Goal: Task Accomplishment & Management: Manage account settings

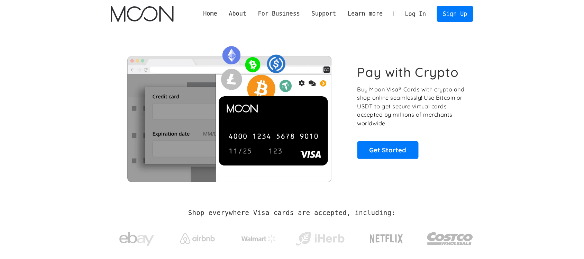
click at [417, 14] on link "Log In" at bounding box center [415, 13] width 33 height 15
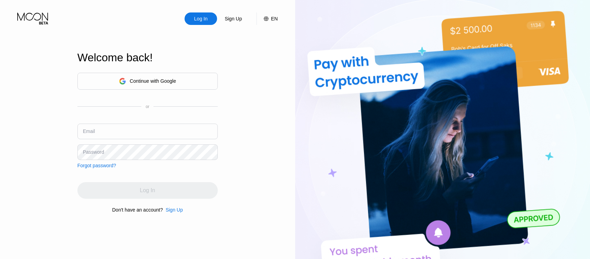
click at [170, 80] on div "Continue with Google" at bounding box center [153, 81] width 46 height 6
